Goal: Information Seeking & Learning: Learn about a topic

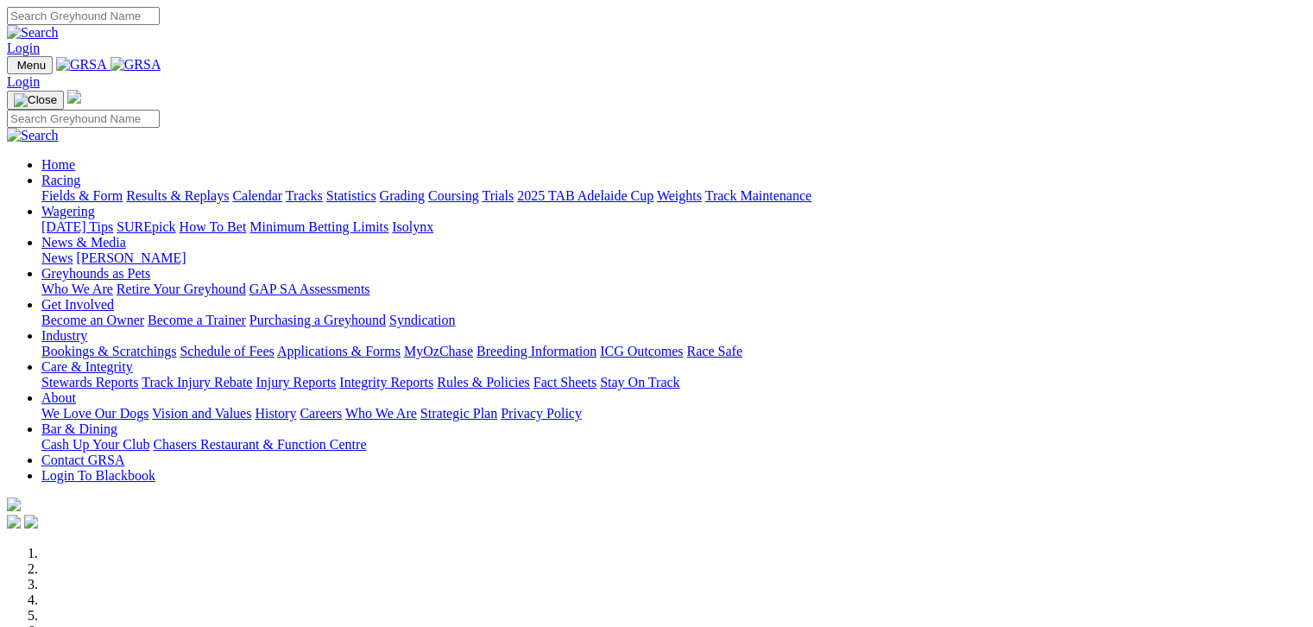
click at [66, 188] on link "Fields & Form" at bounding box center [81, 195] width 81 height 15
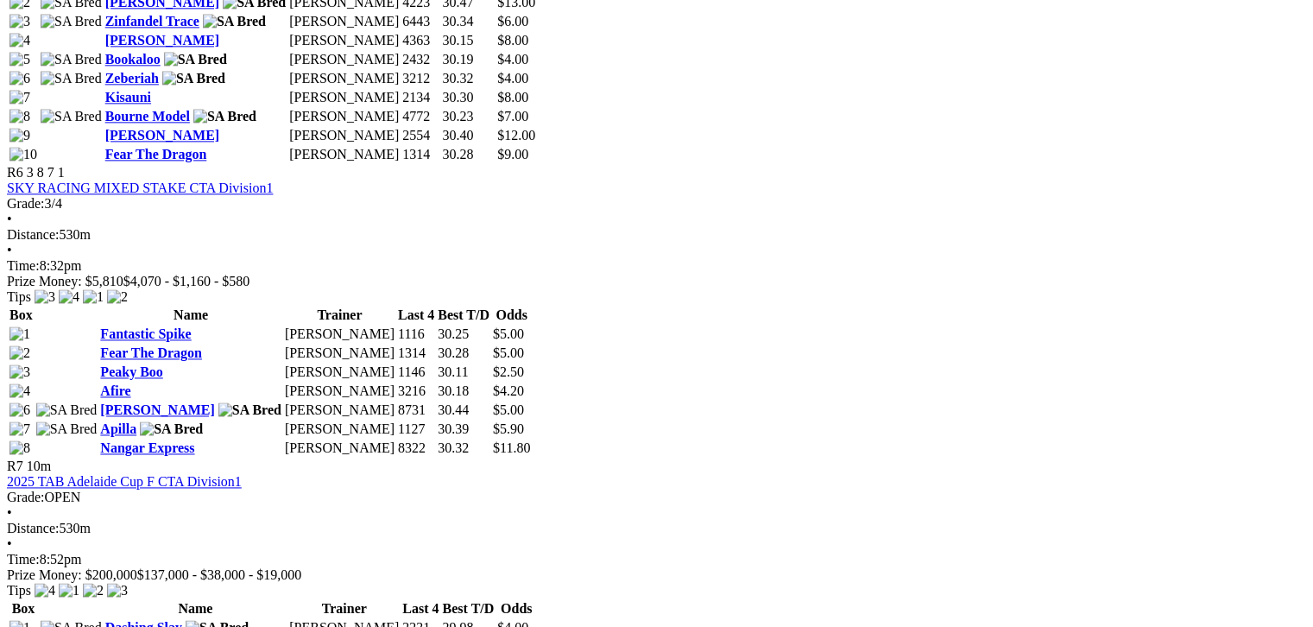
scroll to position [2374, 0]
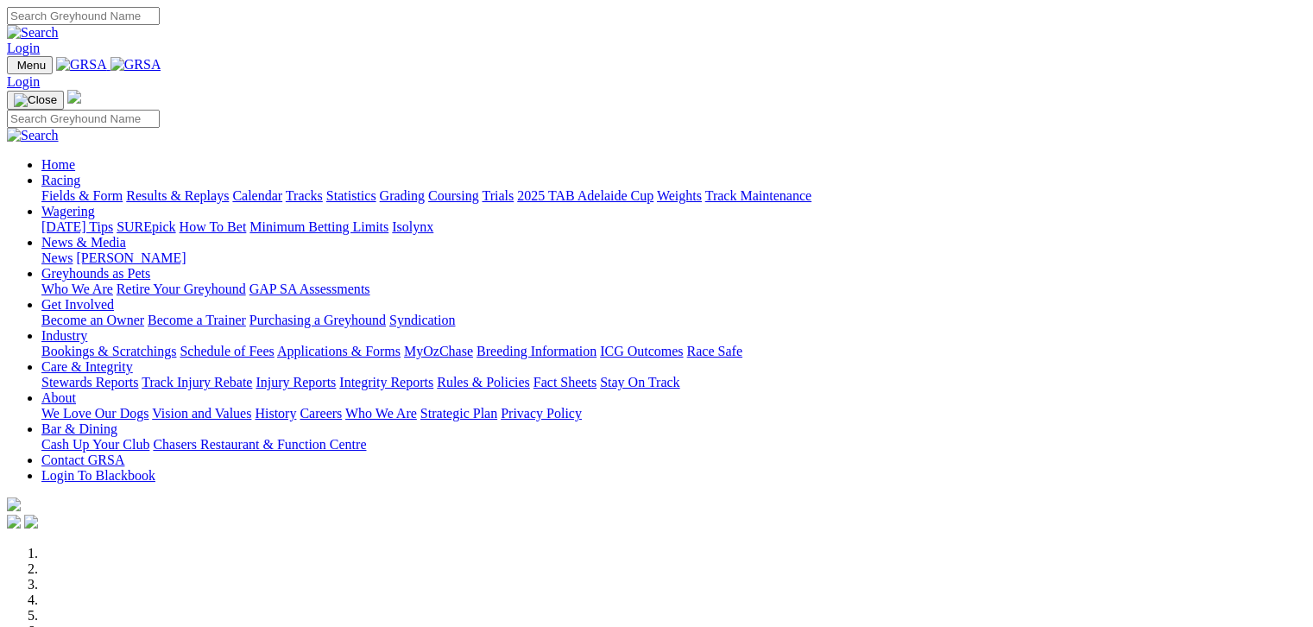
click at [80, 173] on link "Racing" at bounding box center [60, 180] width 39 height 15
click at [85, 188] on link "Fields & Form" at bounding box center [81, 195] width 81 height 15
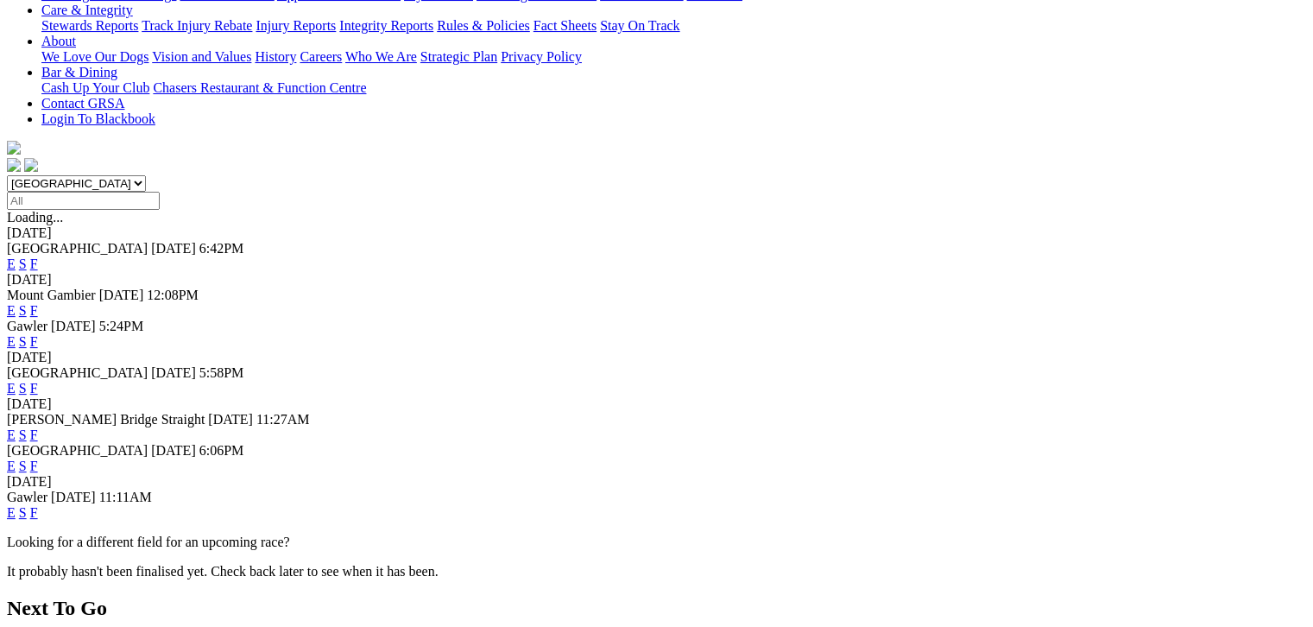
scroll to position [388, 0]
click at [38, 458] on link "F" at bounding box center [34, 465] width 8 height 15
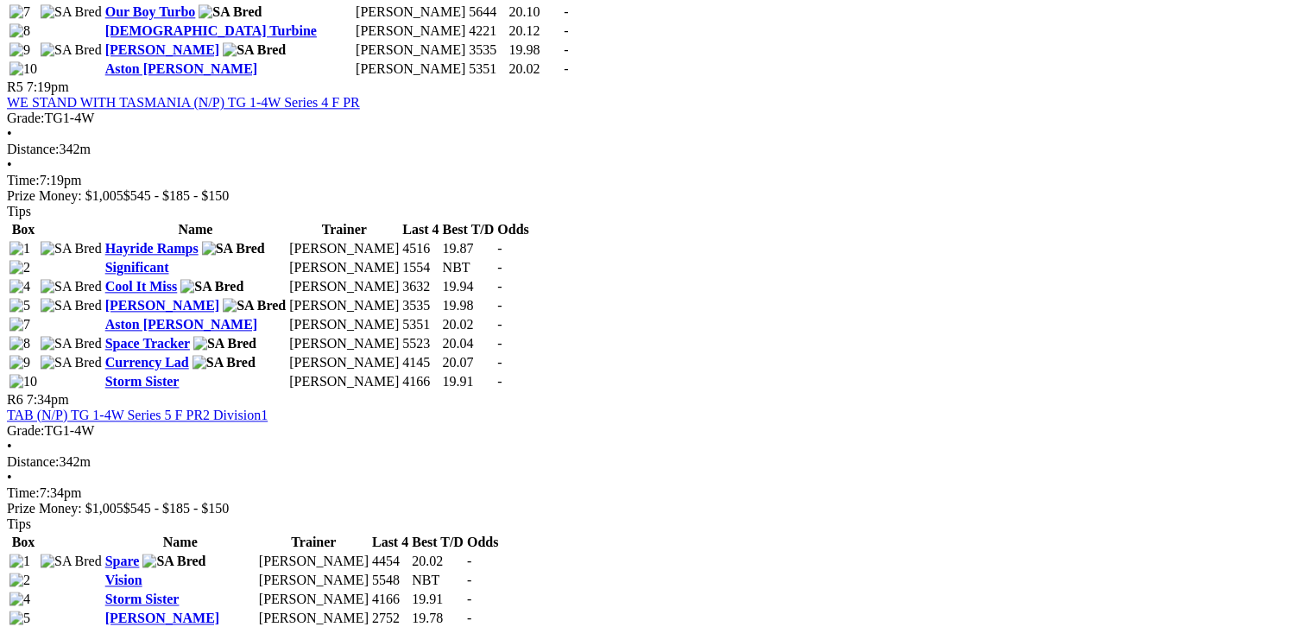
scroll to position [2006, 0]
